Goal: Task Accomplishment & Management: Manage account settings

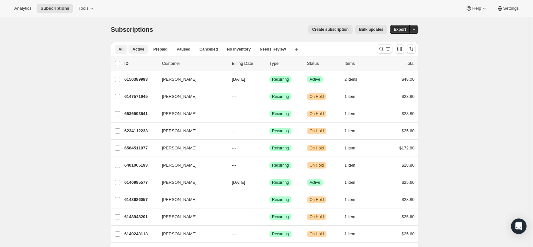
click at [139, 50] on span "Active" at bounding box center [138, 49] width 12 height 5
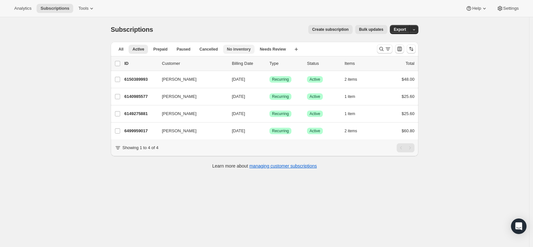
click at [232, 48] on span "No inventory" at bounding box center [239, 49] width 24 height 5
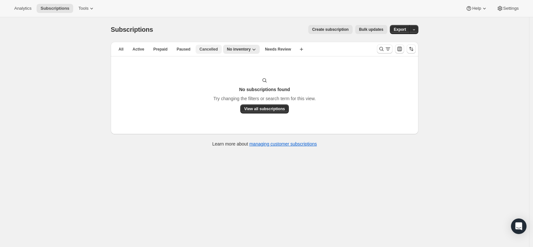
click at [213, 50] on span "Cancelled" at bounding box center [208, 49] width 18 height 5
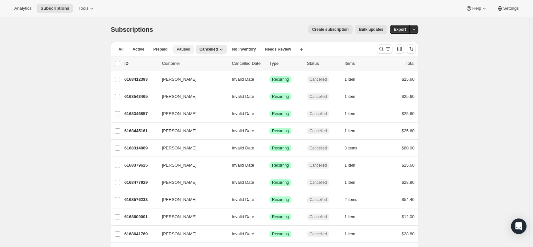
click at [185, 51] on span "Paused" at bounding box center [183, 49] width 14 height 5
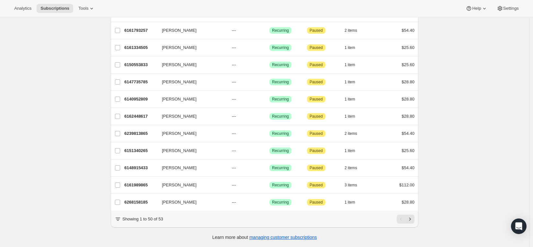
scroll to position [723, 0]
click at [413, 218] on icon "Next" at bounding box center [410, 219] width 6 height 6
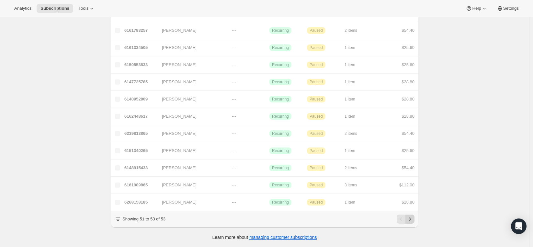
scroll to position [17, 0]
